Goal: Ask a question

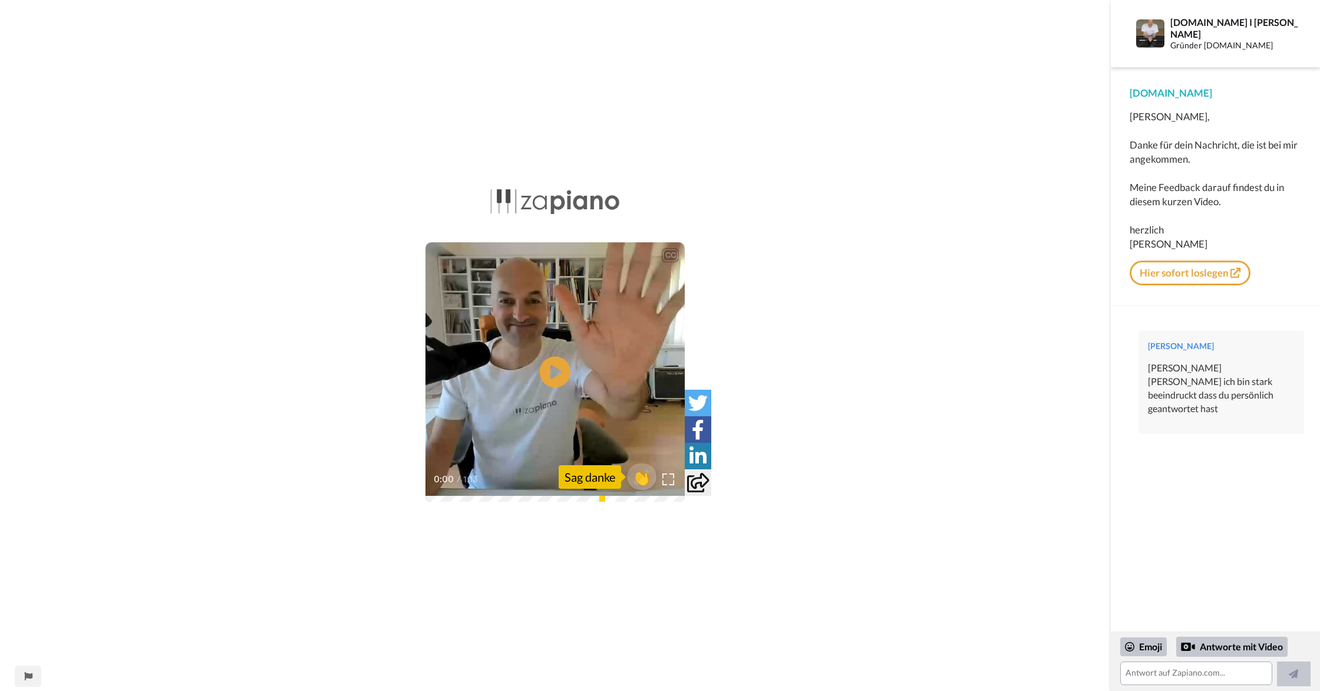
click at [549, 374] on icon at bounding box center [555, 372] width 31 height 31
click at [1144, 679] on textarea at bounding box center [1197, 673] width 152 height 24
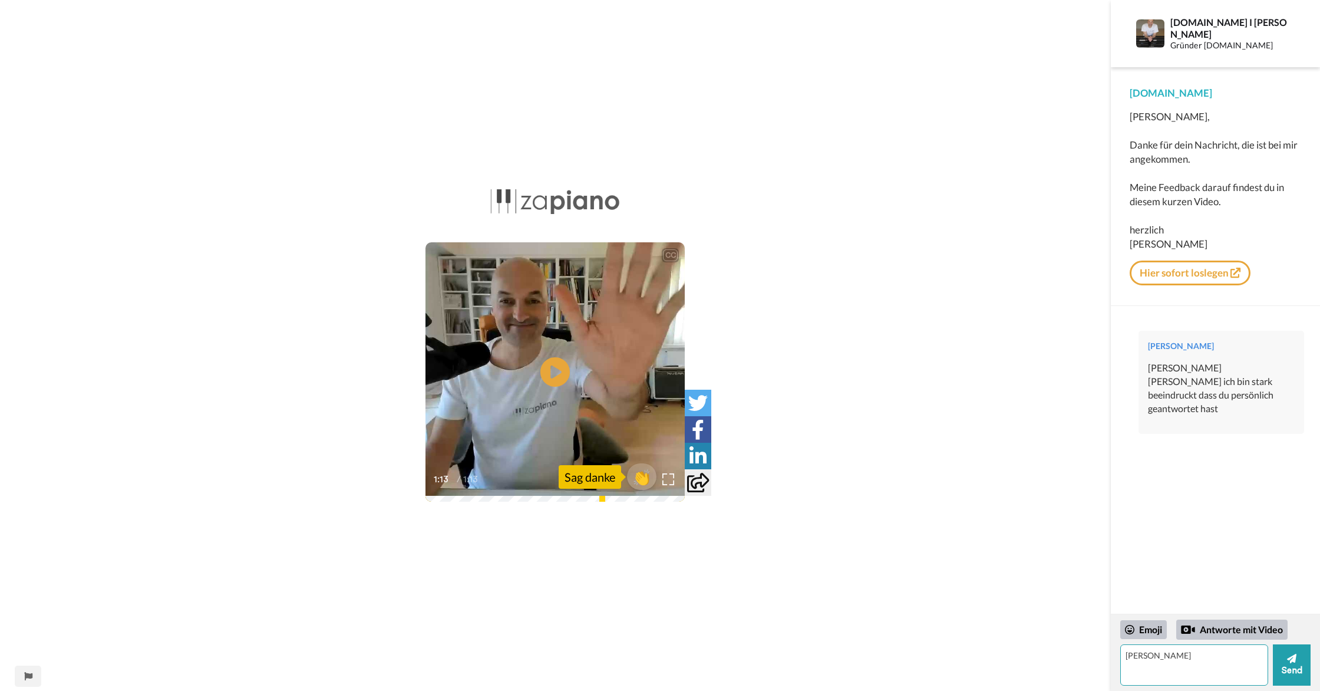
type textarea "[PERSON_NAME]"
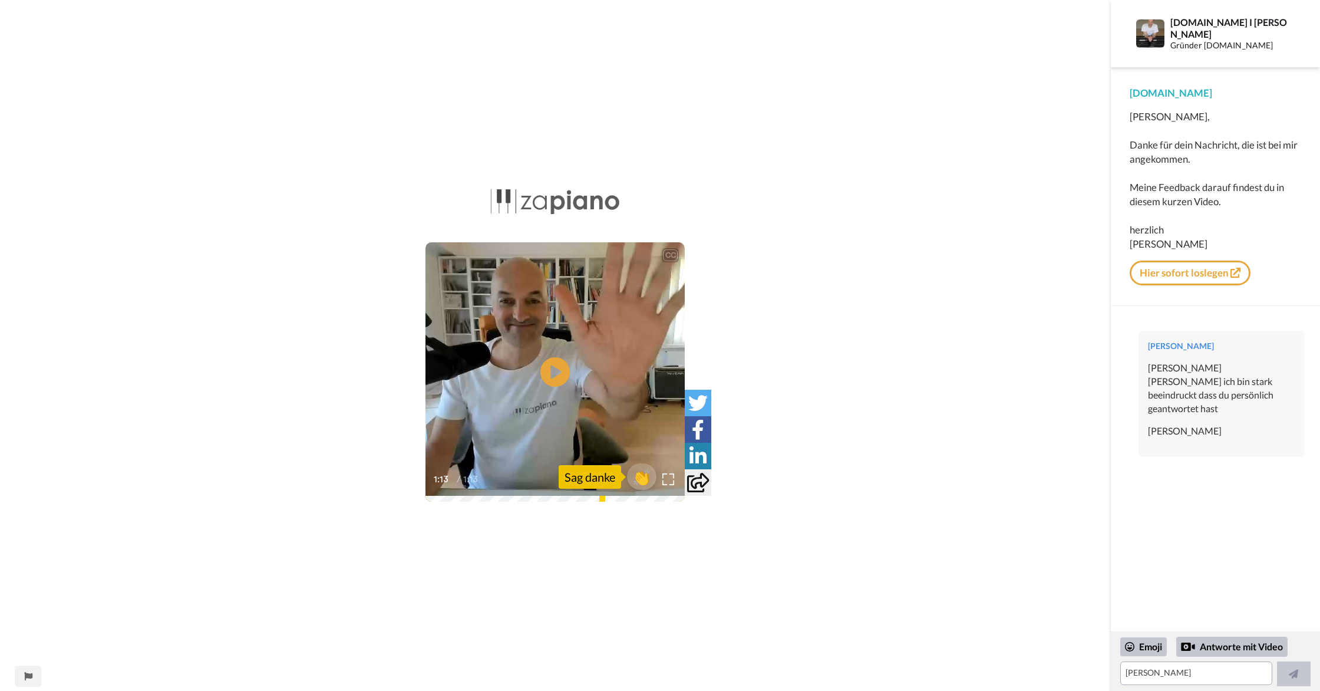
click at [1158, 424] on div "[PERSON_NAME]" at bounding box center [1221, 431] width 147 height 14
click at [1162, 424] on div "[PERSON_NAME]" at bounding box center [1221, 431] width 147 height 14
click at [1170, 363] on div "[PERSON_NAME] [PERSON_NAME] ich bin stark beeindruckt dass du persönlich geantw…" at bounding box center [1221, 388] width 147 height 54
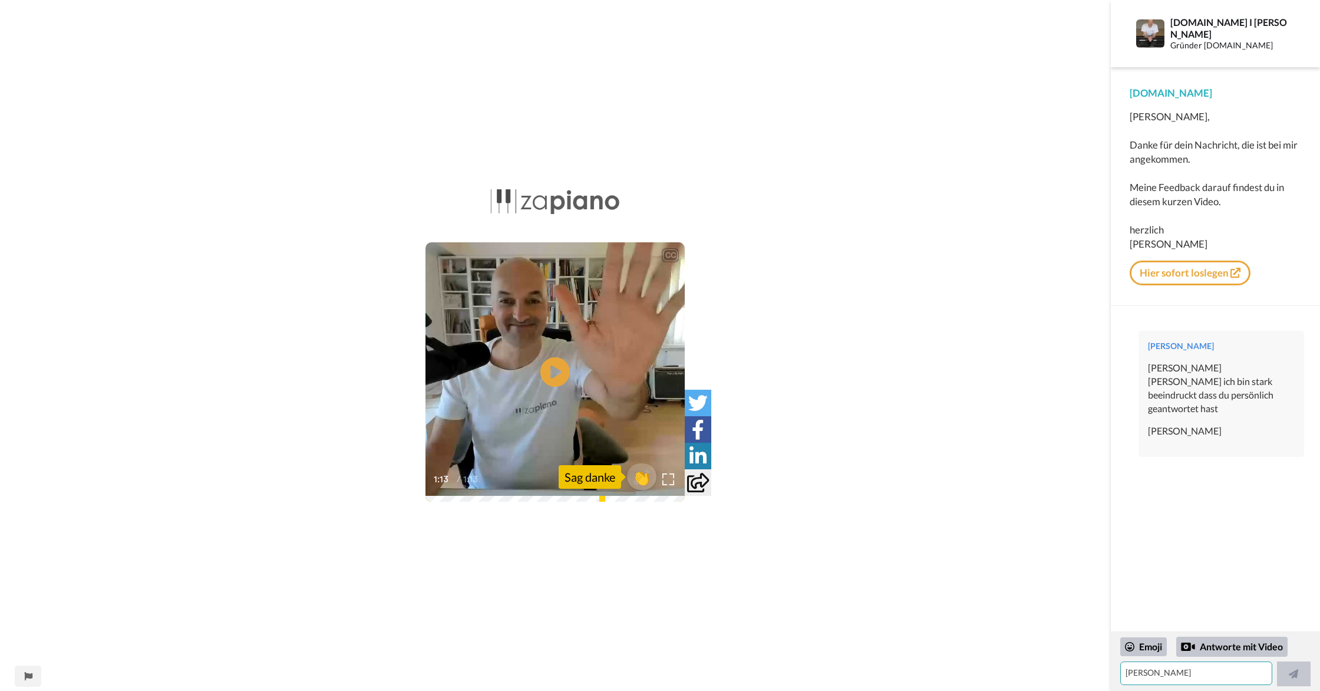
click at [1165, 671] on textarea "[PERSON_NAME]" at bounding box center [1197, 673] width 152 height 24
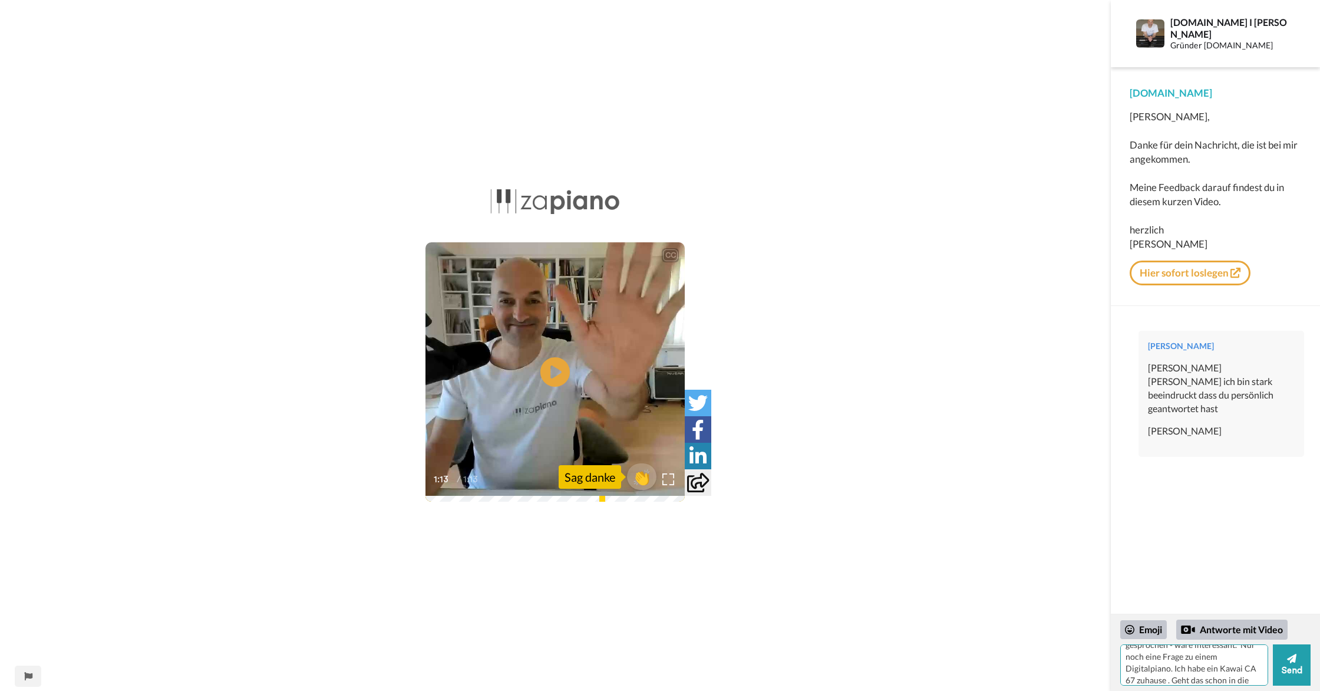
scroll to position [70, 0]
type textarea "Hallo [PERSON_NAME]! Ich überlege gerade noch ob das normale Abo oder der Club …"
click at [1292, 671] on button "Send" at bounding box center [1292, 664] width 38 height 41
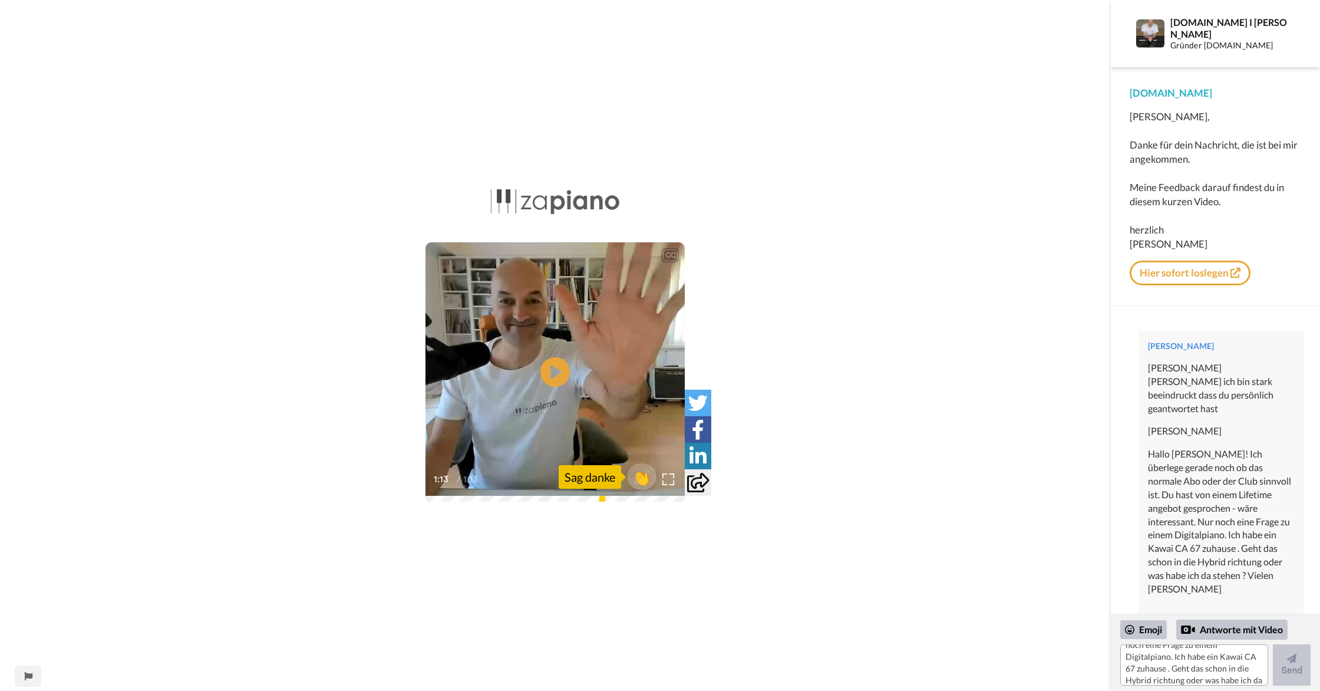
scroll to position [0, 0]
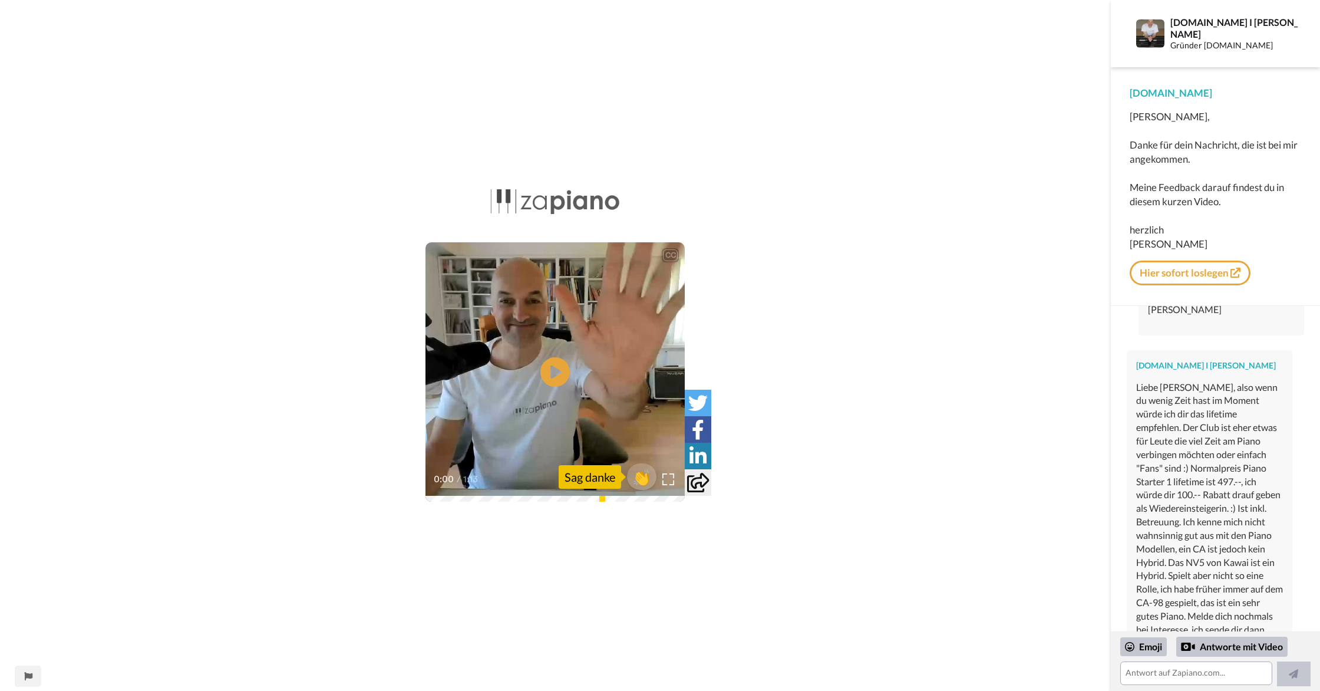
scroll to position [282, 0]
click at [1200, 678] on textarea at bounding box center [1197, 673] width 152 height 24
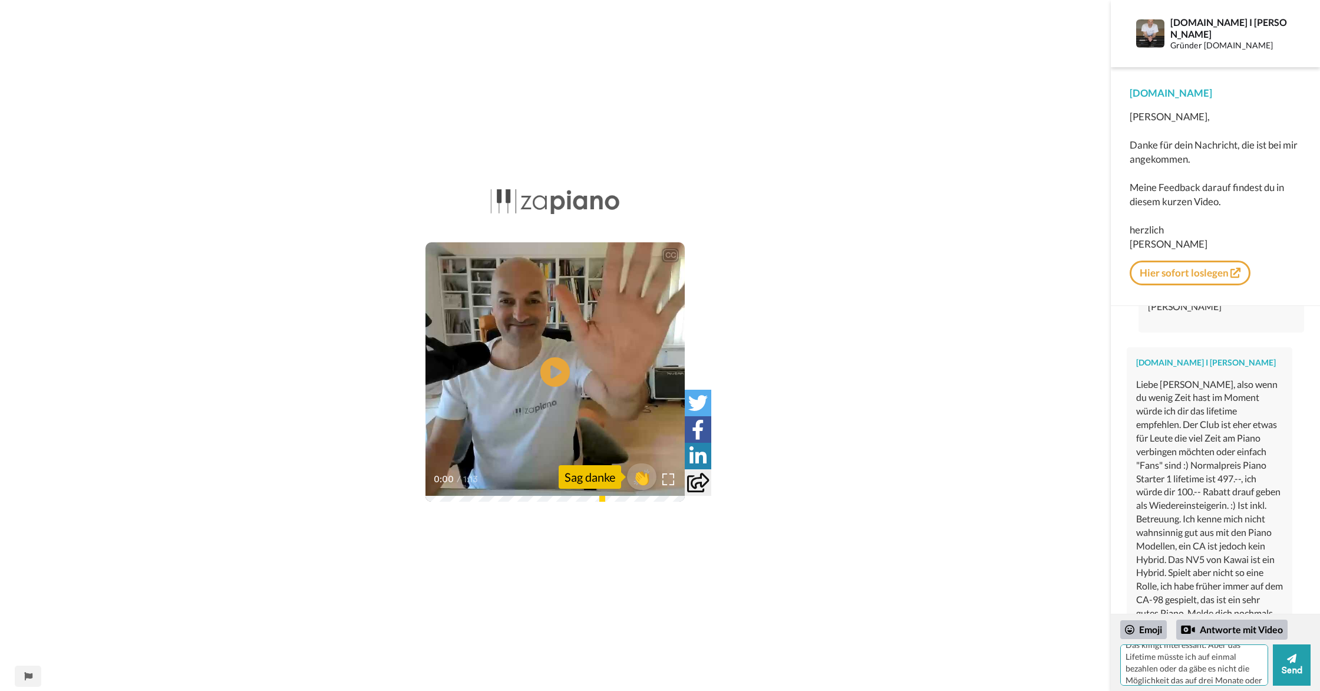
scroll to position [22, 0]
type textarea "Das klingt interessant. Aber das Lifetime müsste ich auf einmal bezahlen oder d…"
click at [1287, 676] on button "Send" at bounding box center [1292, 664] width 38 height 41
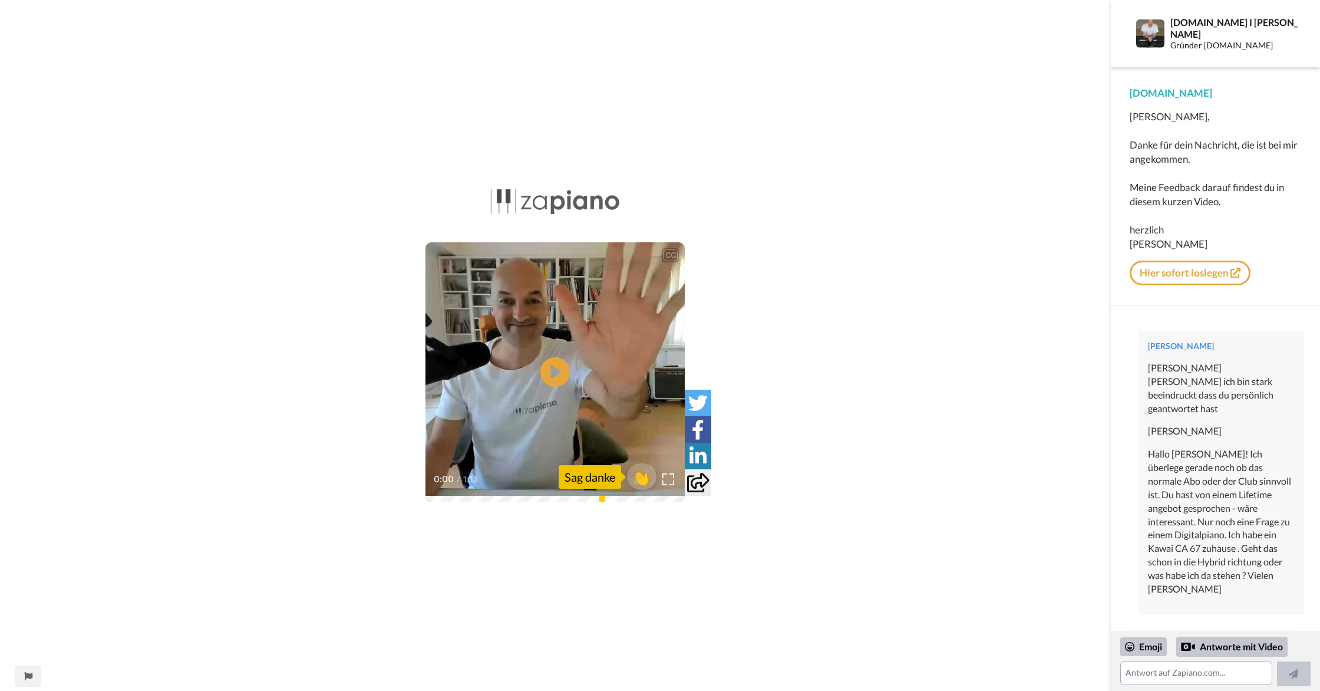
scroll to position [626, 0]
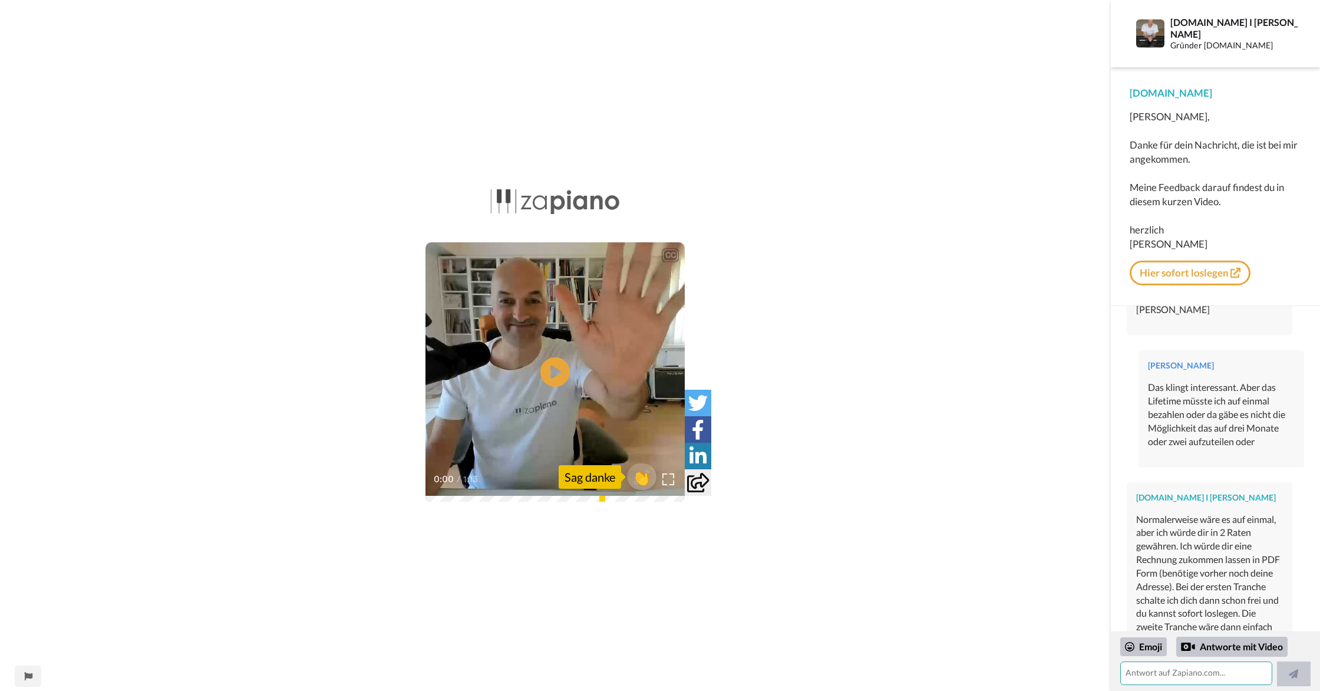
click at [1146, 679] on textarea at bounding box center [1197, 673] width 152 height 24
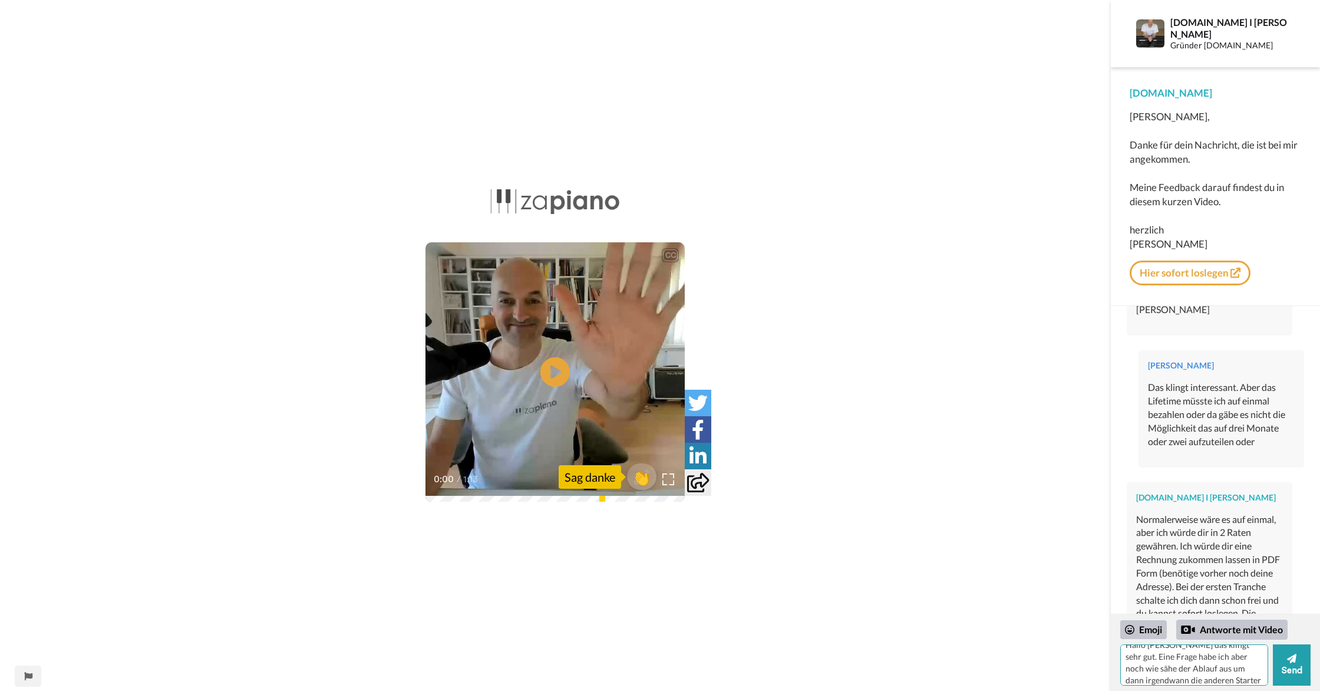
scroll to position [17, 0]
type textarea "Hallo [PERSON_NAME] das klingt sehr gut. Eine Frage habe ich aber noch wie sähe…"
click at [1292, 674] on button "Send" at bounding box center [1292, 664] width 38 height 41
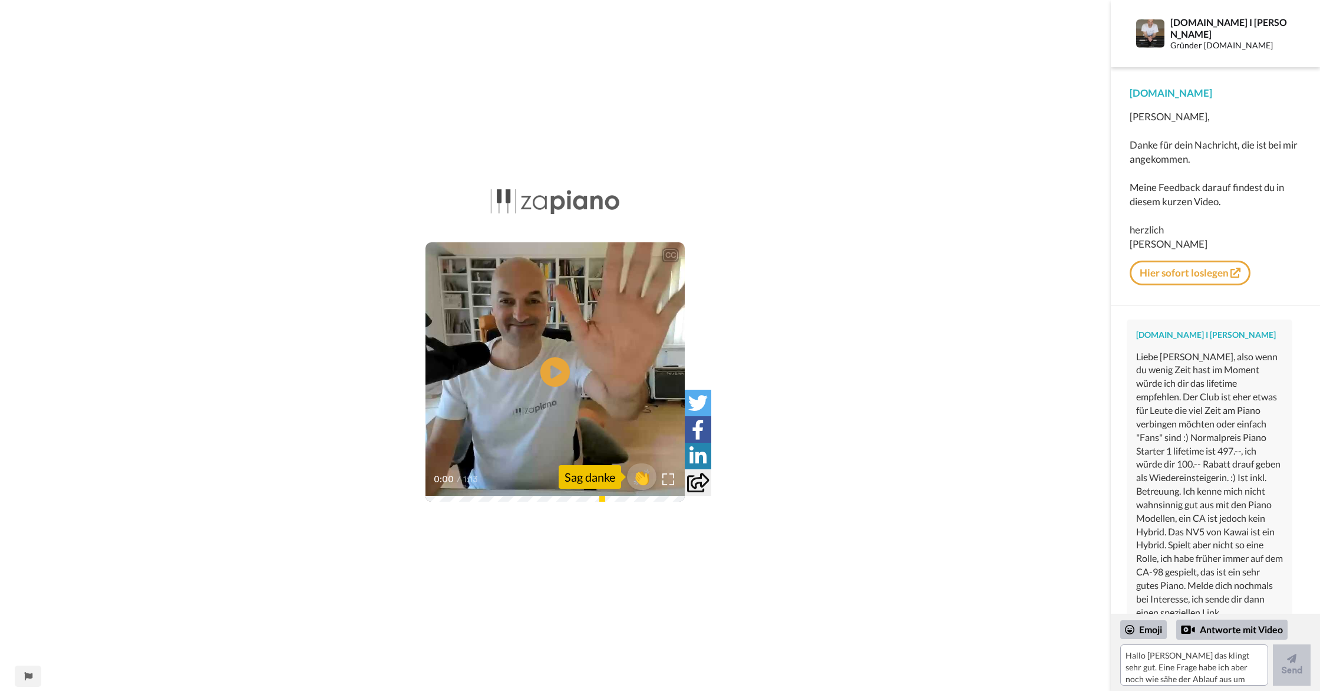
scroll to position [324, 0]
